Goal: Task Accomplishment & Management: Manage account settings

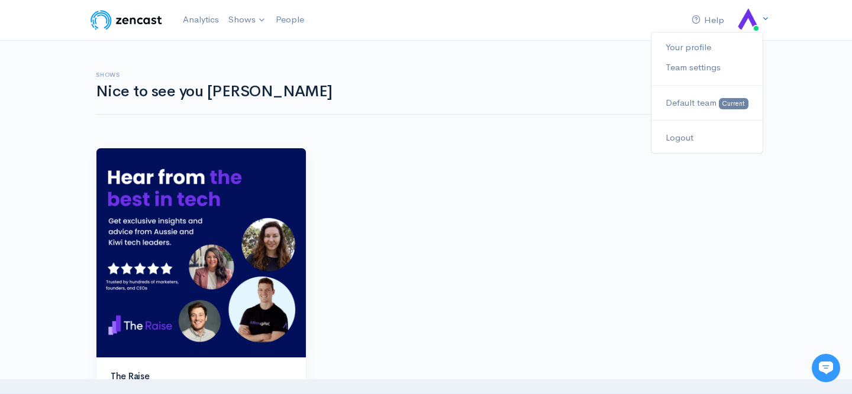
click at [749, 22] on img at bounding box center [748, 20] width 24 height 24
click at [685, 47] on link "Your profile" at bounding box center [706, 47] width 111 height 21
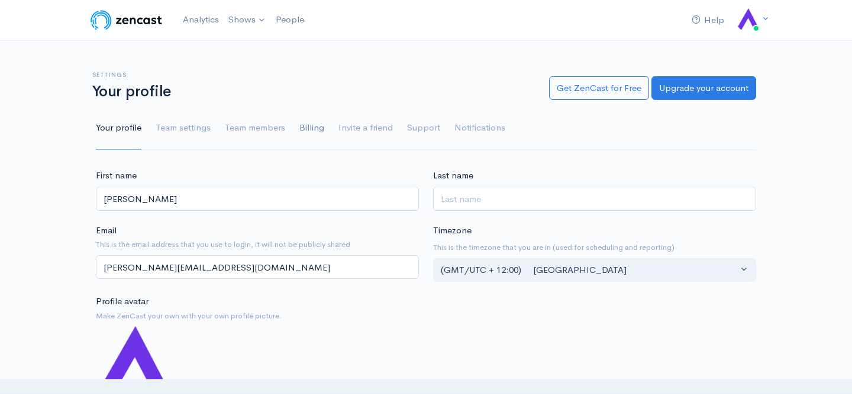
click at [321, 131] on link "Billing" at bounding box center [311, 128] width 25 height 43
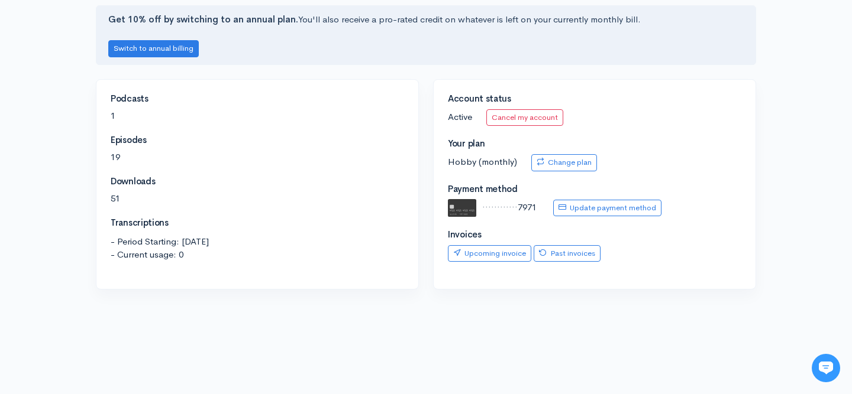
scroll to position [169, 0]
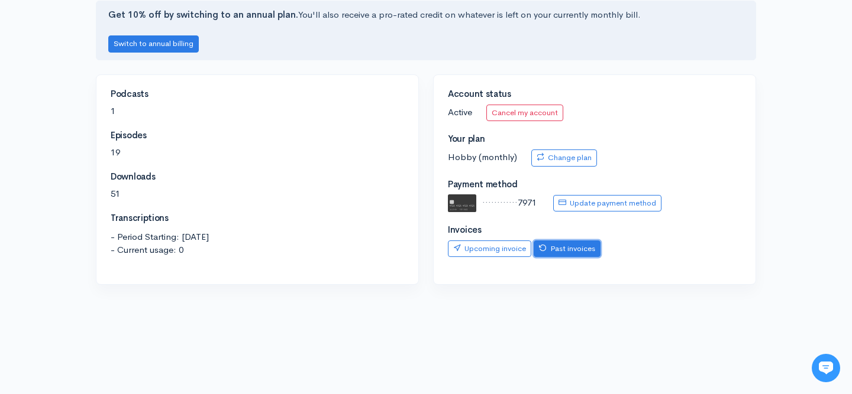
click at [582, 253] on link "Past invoices" at bounding box center [566, 249] width 67 height 17
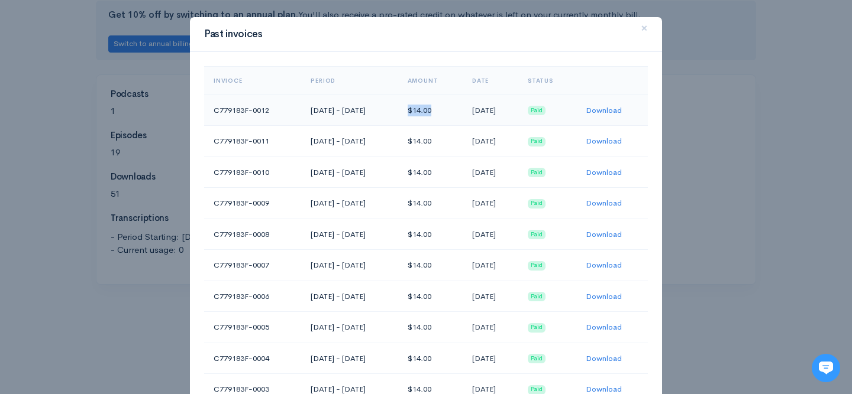
drag, startPoint x: 428, startPoint y: 110, endPoint x: 455, endPoint y: 110, distance: 27.8
click at [455, 110] on td "$14.00" at bounding box center [430, 110] width 64 height 31
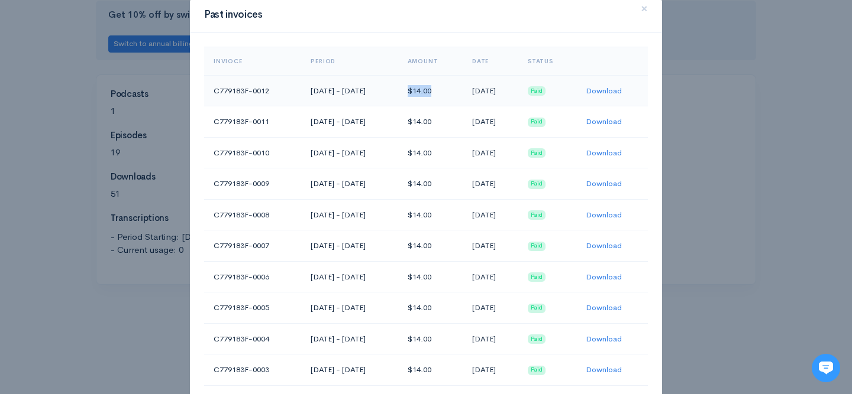
scroll to position [22, 0]
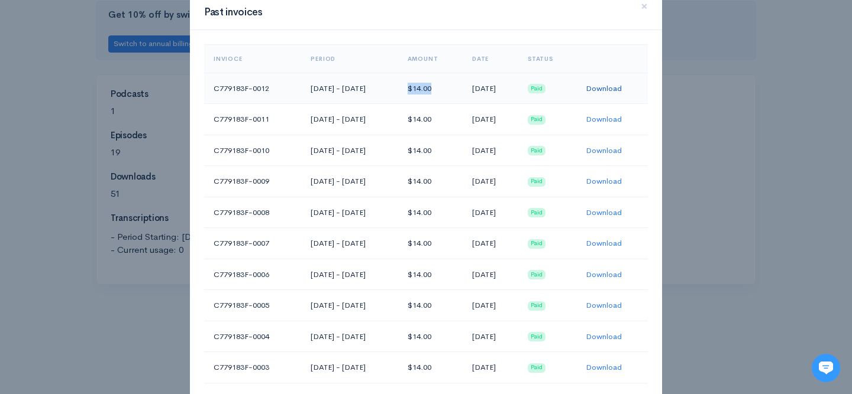
click at [604, 85] on link "Download" at bounding box center [603, 88] width 36 height 10
